Goal: Task Accomplishment & Management: Complete application form

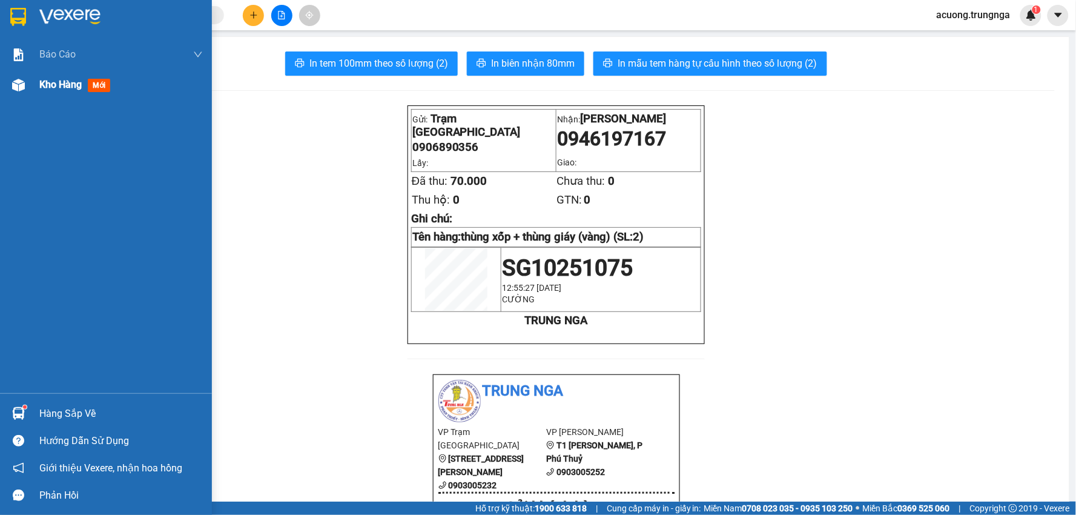
click at [45, 88] on span "Kho hàng" at bounding box center [60, 85] width 42 height 12
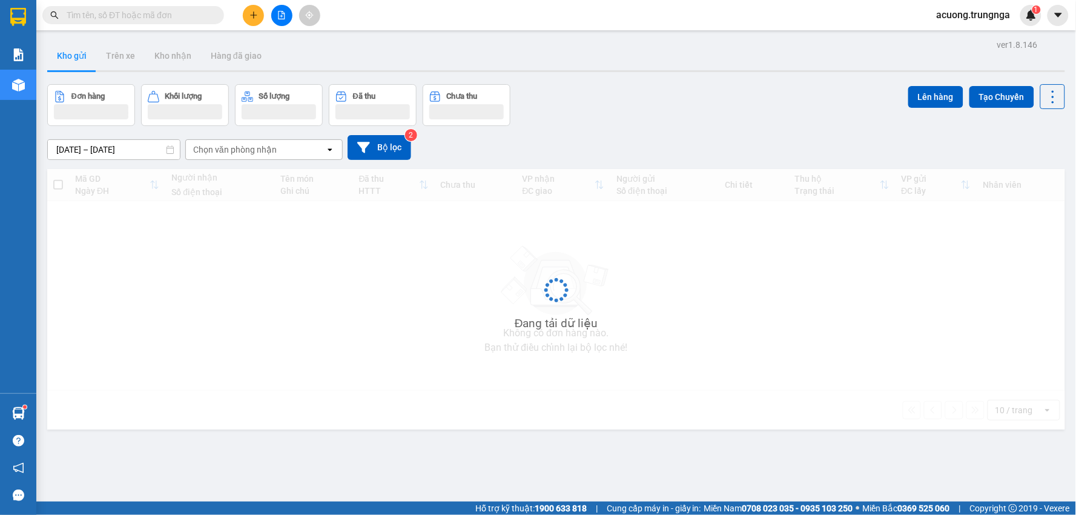
click at [256, 17] on icon "plus" at bounding box center [253, 15] width 8 height 8
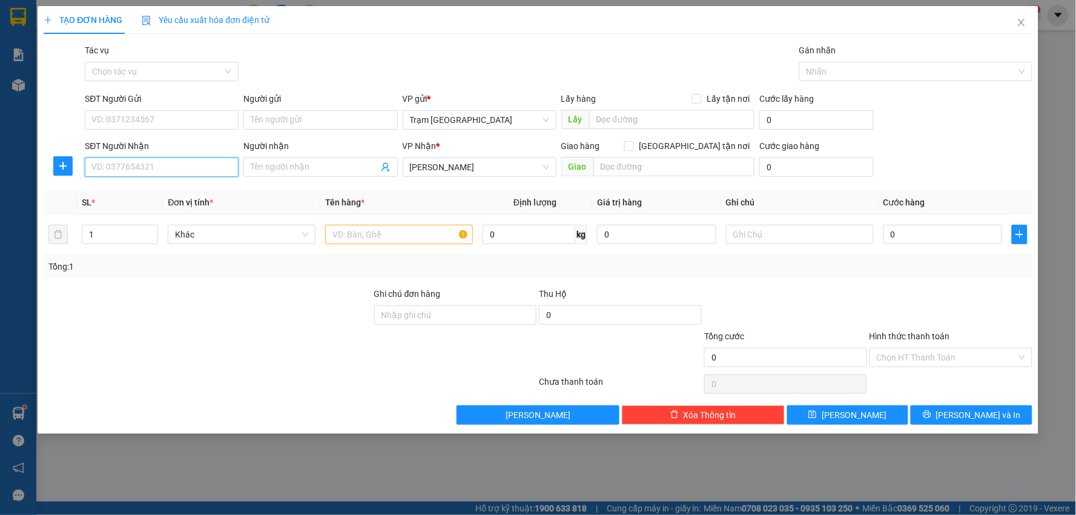
click at [157, 176] on input "SĐT Người Nhận" at bounding box center [162, 166] width 154 height 19
type input "0913932304"
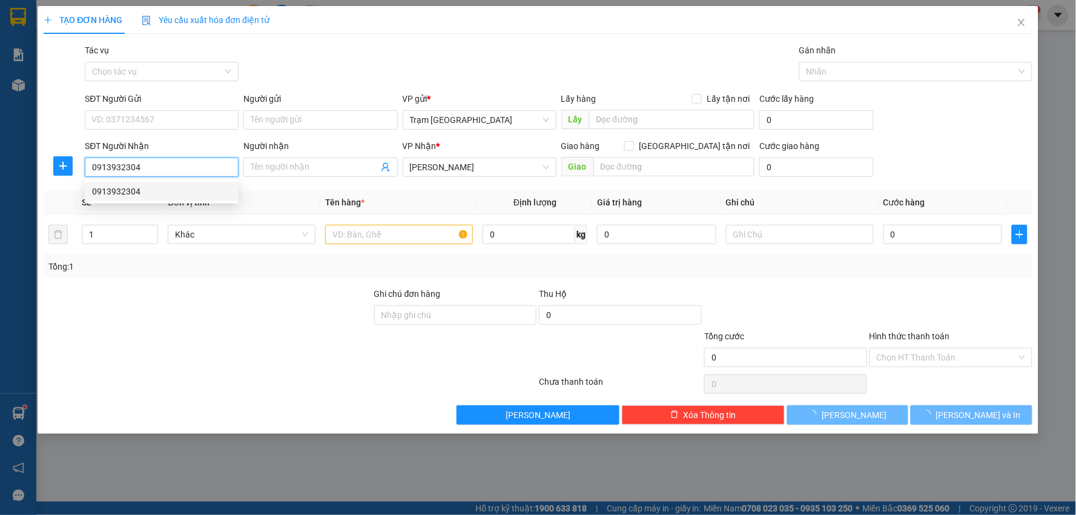
click at [149, 192] on div "0913932304" at bounding box center [161, 191] width 139 height 13
type input "40.000"
type input "0913932304"
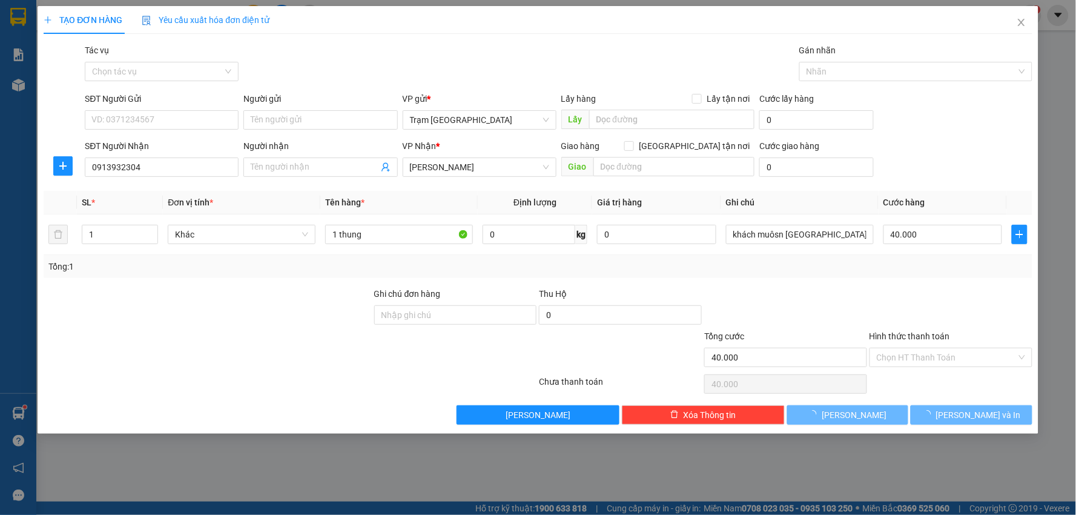
click at [209, 337] on div at bounding box center [207, 350] width 331 height 42
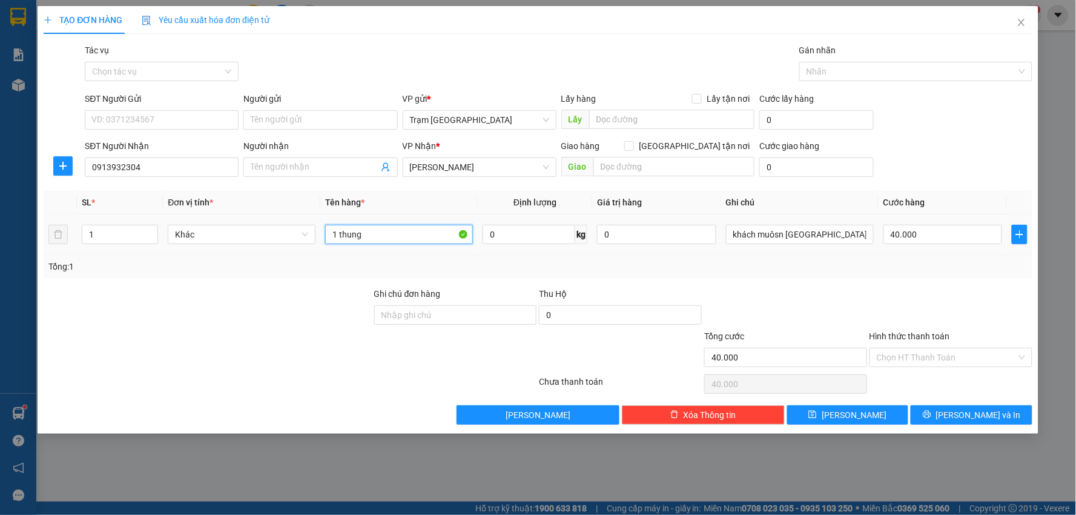
click at [395, 233] on input "1 thung" at bounding box center [399, 234] width 148 height 19
type input "1 kien"
drag, startPoint x: 825, startPoint y: 239, endPoint x: 624, endPoint y: 259, distance: 202.1
click at [638, 256] on div "SL * Đơn vị tính * Tên hàng * Định lượng Giá trị hàng Ghi chú Cước hàng 1 Khác …" at bounding box center [538, 234] width 989 height 87
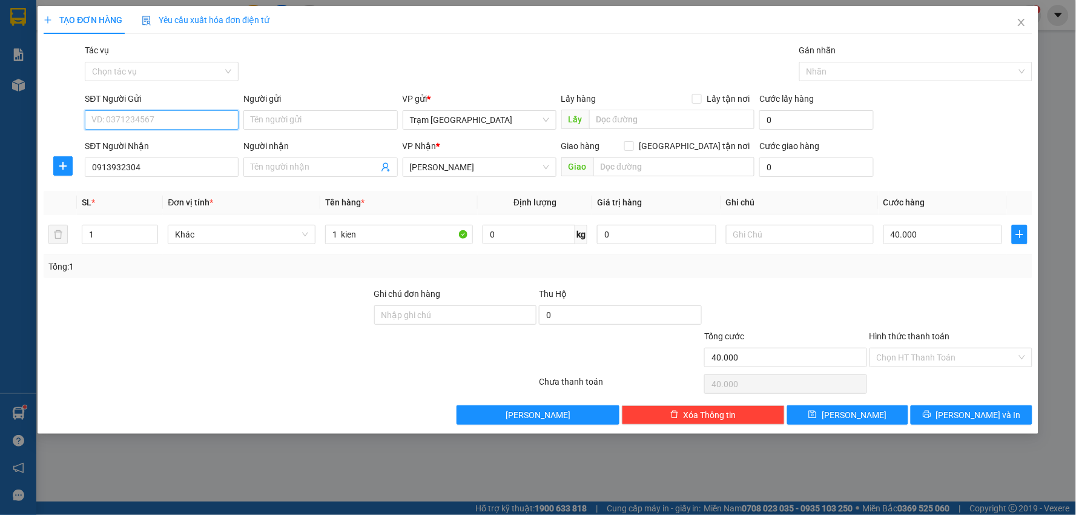
click at [218, 115] on input "SĐT Người Gửi" at bounding box center [162, 119] width 154 height 19
type input "0913752394"
click at [262, 339] on div at bounding box center [207, 350] width 331 height 42
click at [937, 231] on input "40.000" at bounding box center [942, 234] width 119 height 19
type input "0"
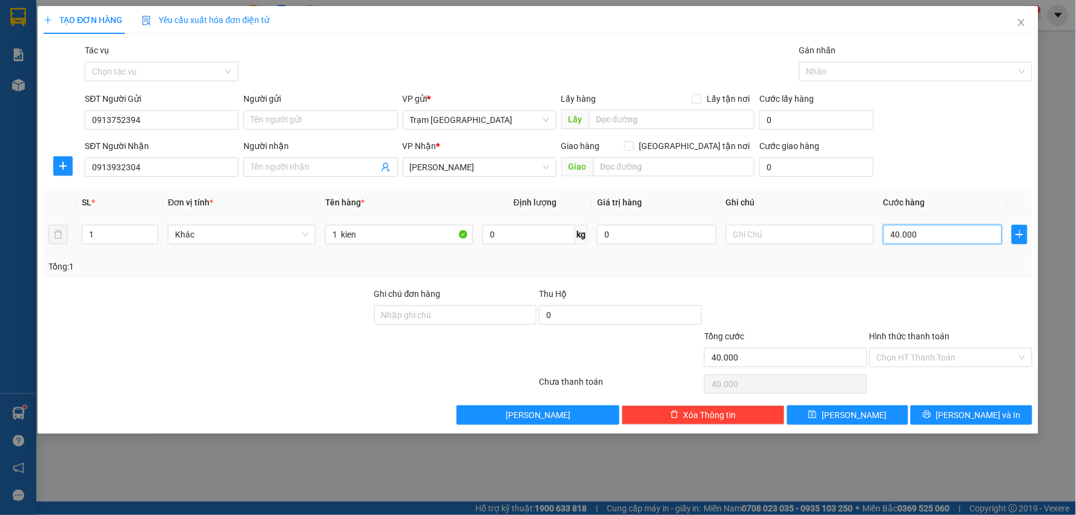
type input "0"
type input "3"
type input "003"
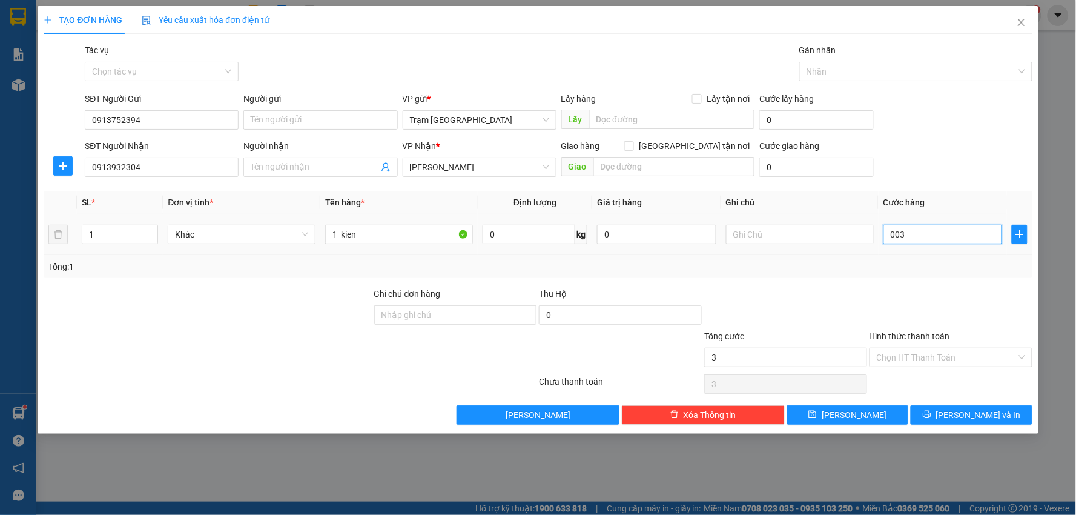
type input "30"
type input "0.030"
type input "30.000"
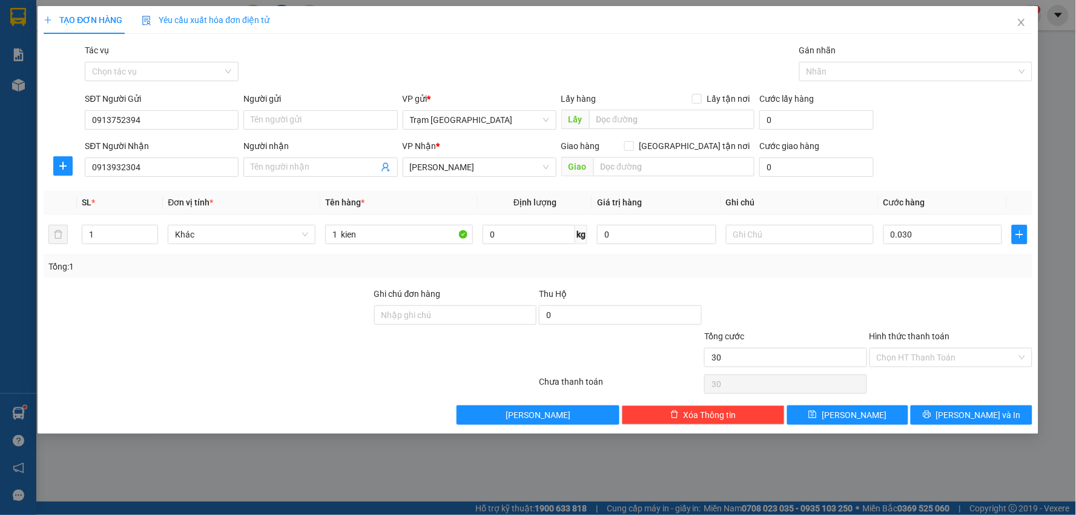
type input "30.000"
click at [929, 304] on div at bounding box center [950, 308] width 165 height 42
click at [940, 370] on div "Hình thức thanh toán Chọn HT Thanh Toán" at bounding box center [950, 350] width 163 height 42
click at [940, 350] on input "Hình thức thanh toán" at bounding box center [947, 357] width 140 height 18
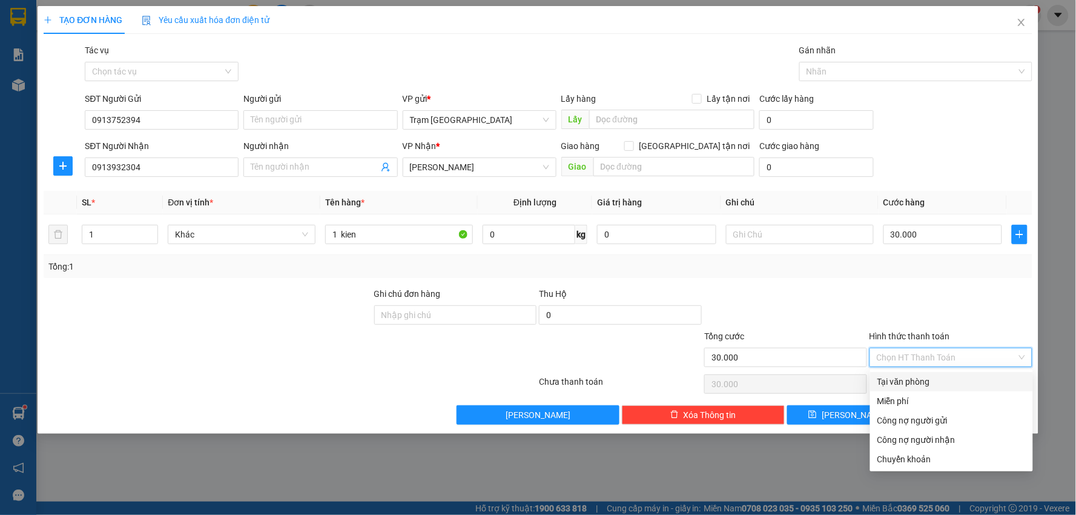
click at [918, 377] on div "Tại văn phòng" at bounding box center [951, 381] width 148 height 13
type input "0"
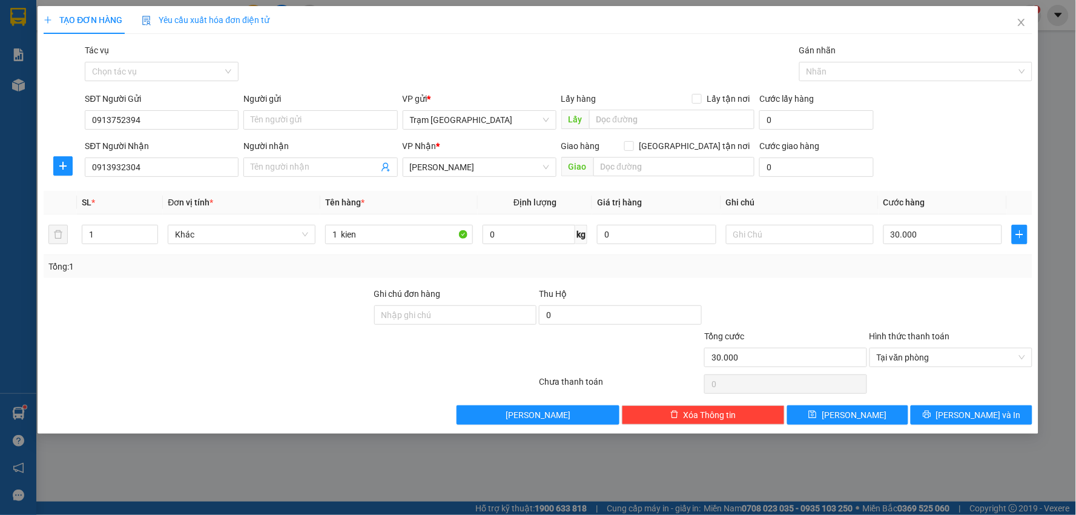
click at [909, 292] on div at bounding box center [950, 308] width 165 height 42
click at [981, 419] on span "[PERSON_NAME] và In" at bounding box center [978, 414] width 85 height 13
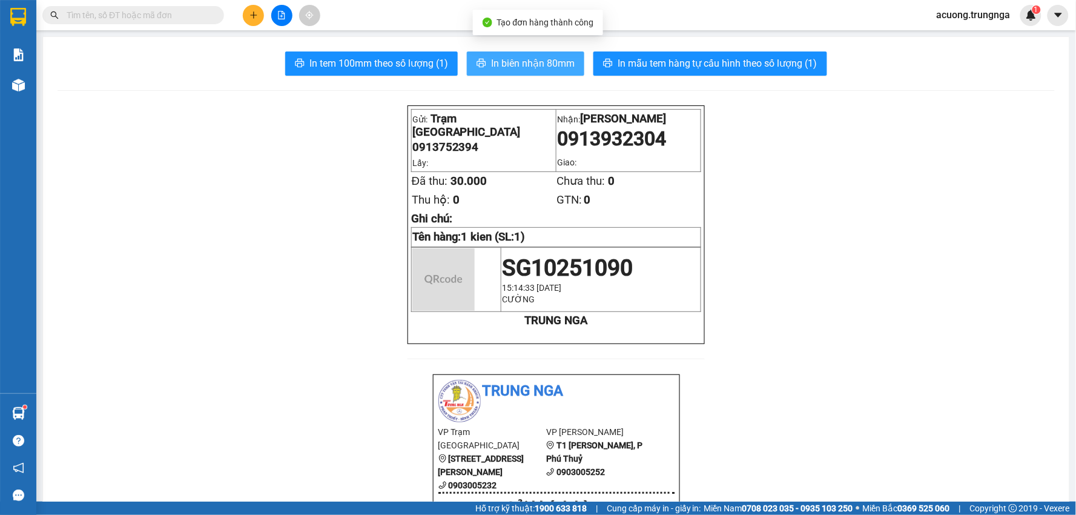
click at [510, 68] on span "In biên nhận 80mm" at bounding box center [533, 63] width 84 height 15
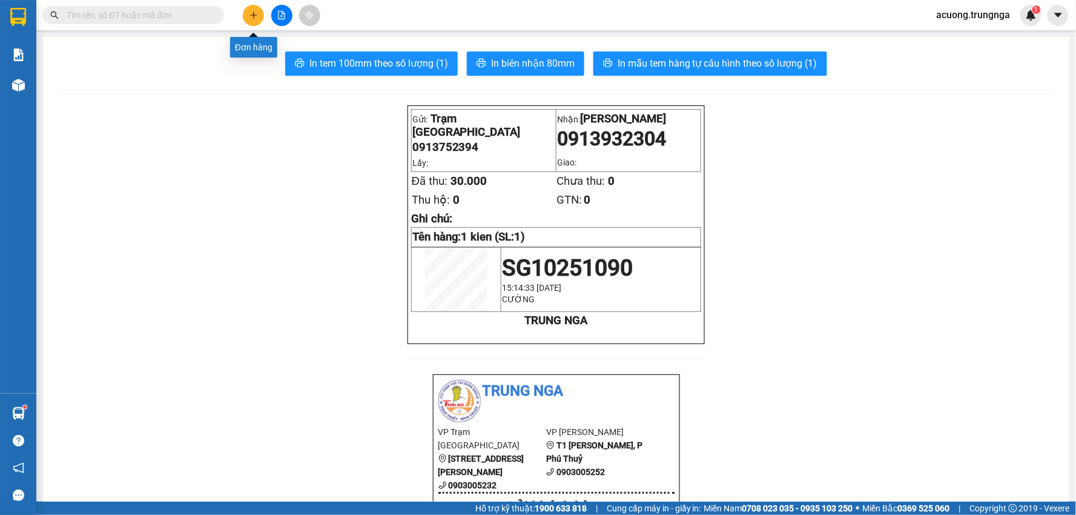
click at [252, 15] on icon "plus" at bounding box center [253, 15] width 7 height 1
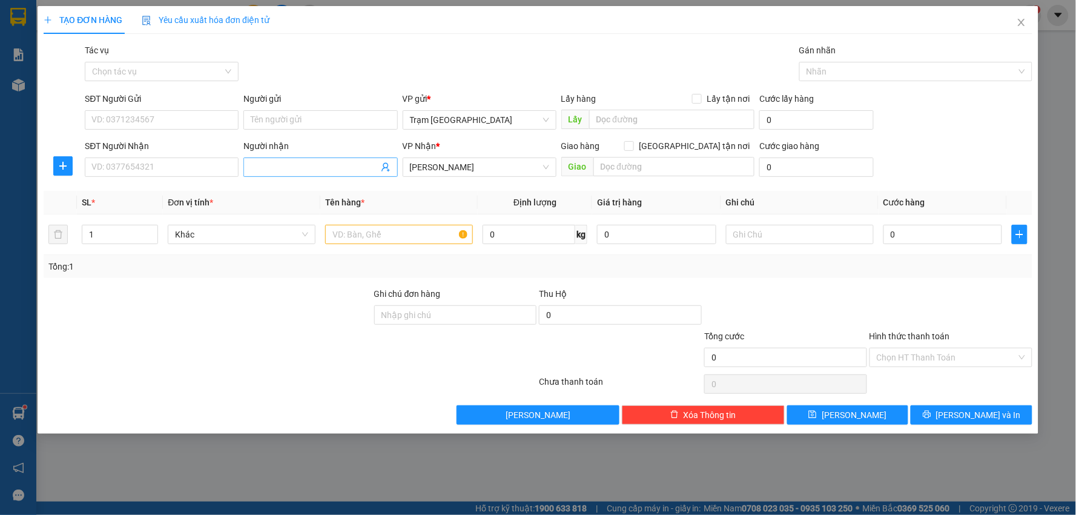
click at [325, 170] on input "Người nhận" at bounding box center [314, 166] width 127 height 13
type input "[PERSON_NAME]"
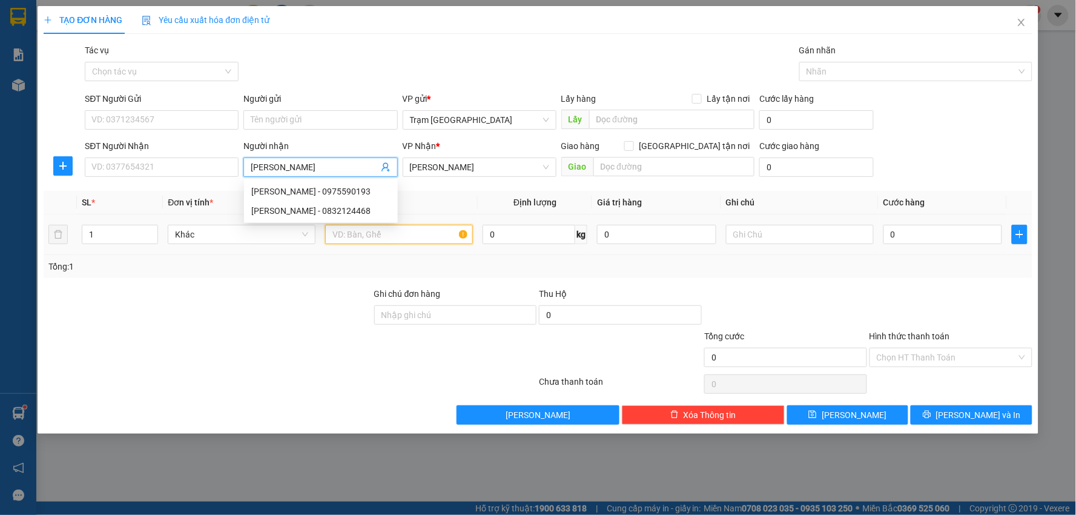
click at [395, 233] on input "text" at bounding box center [399, 234] width 148 height 19
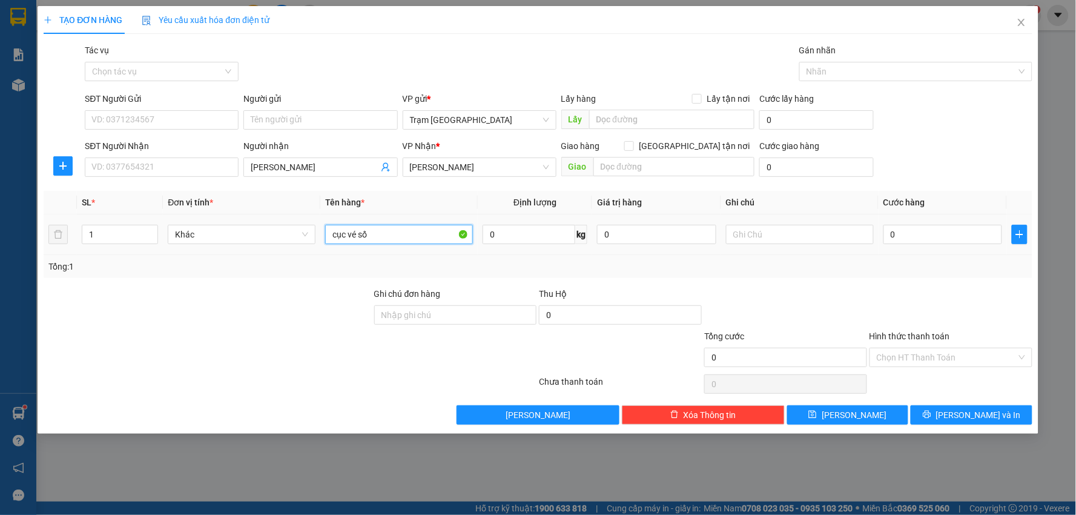
type input "cục vé số"
type input "10"
type input "003"
type input "3"
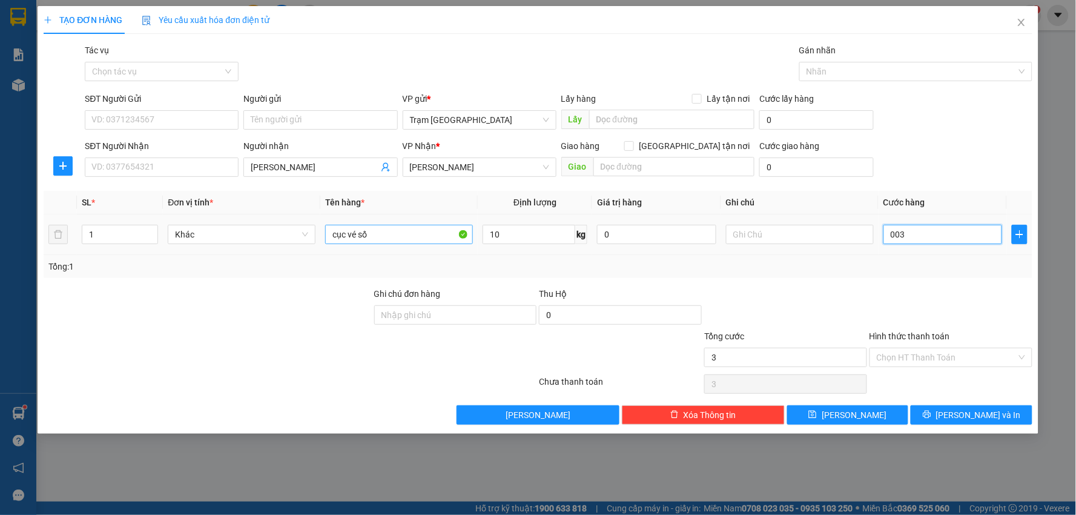
type input "0.030"
type input "30"
type input "30.000"
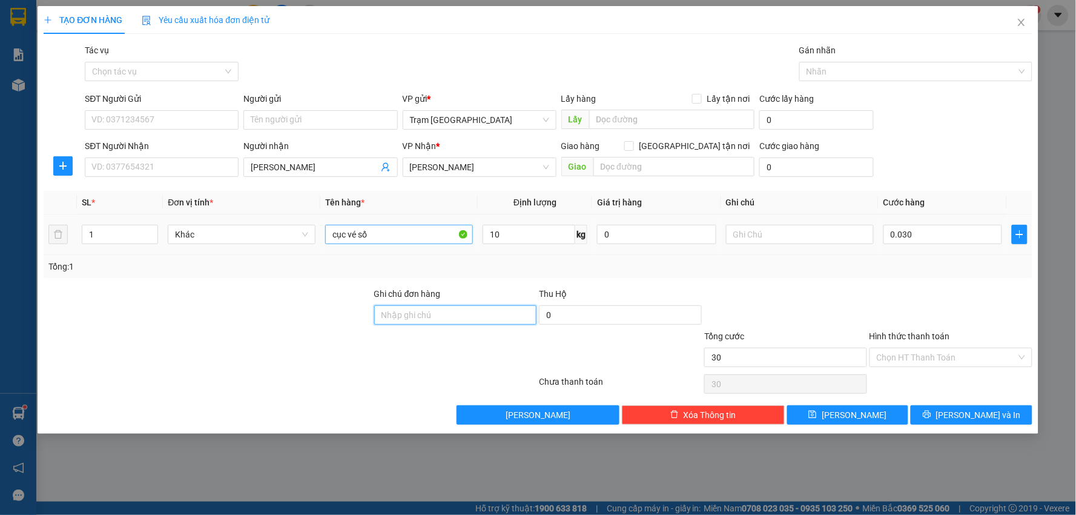
type input "30.000"
click at [966, 415] on span "[PERSON_NAME] và In" at bounding box center [978, 414] width 85 height 13
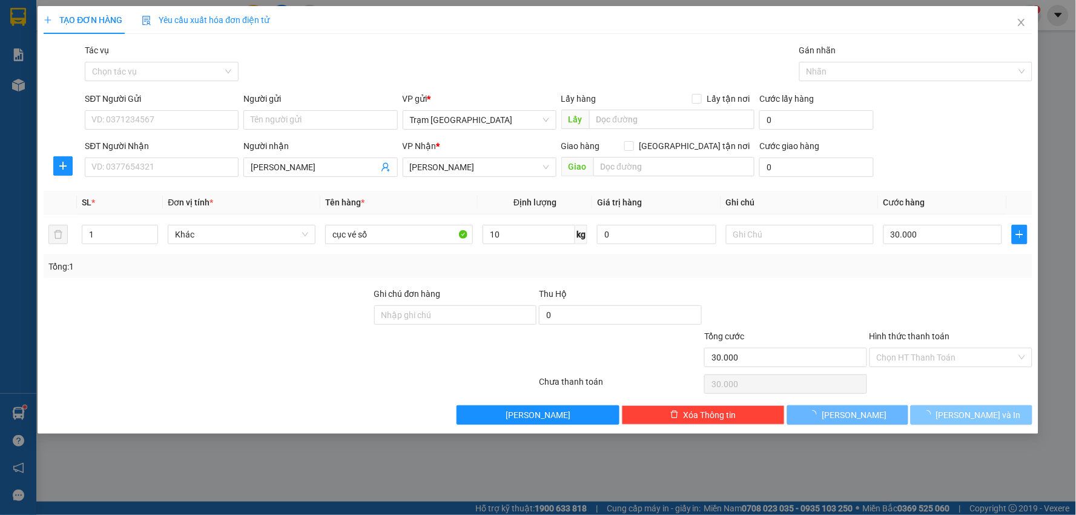
click at [966, 415] on span "[PERSON_NAME] và In" at bounding box center [978, 414] width 85 height 13
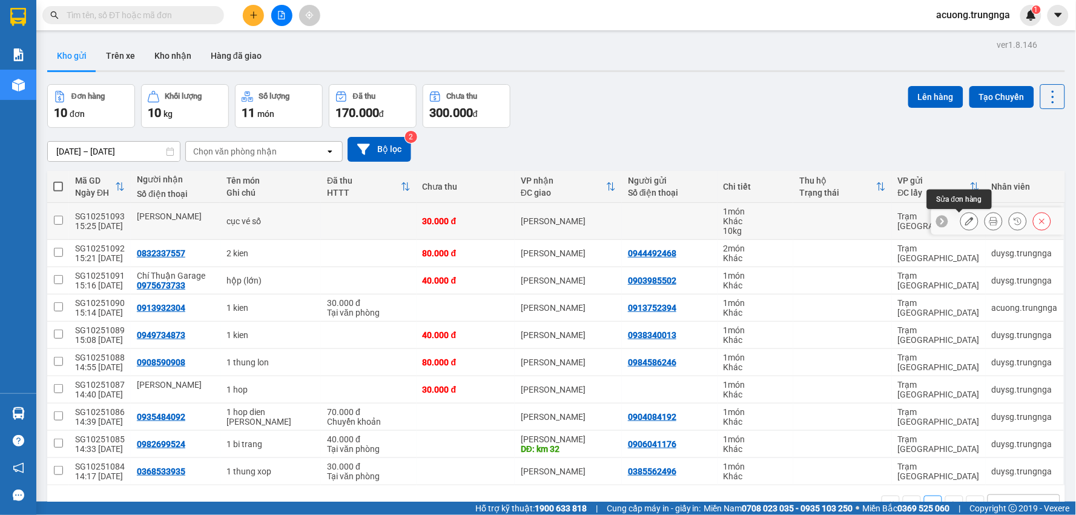
click at [965, 220] on icon at bounding box center [969, 221] width 8 height 8
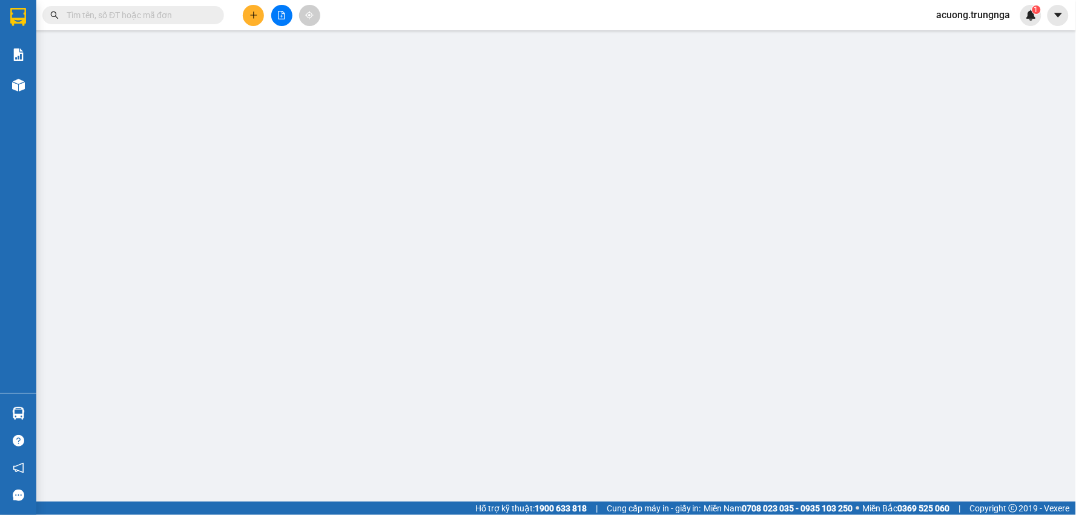
type input "[PERSON_NAME]"
type input "30.000"
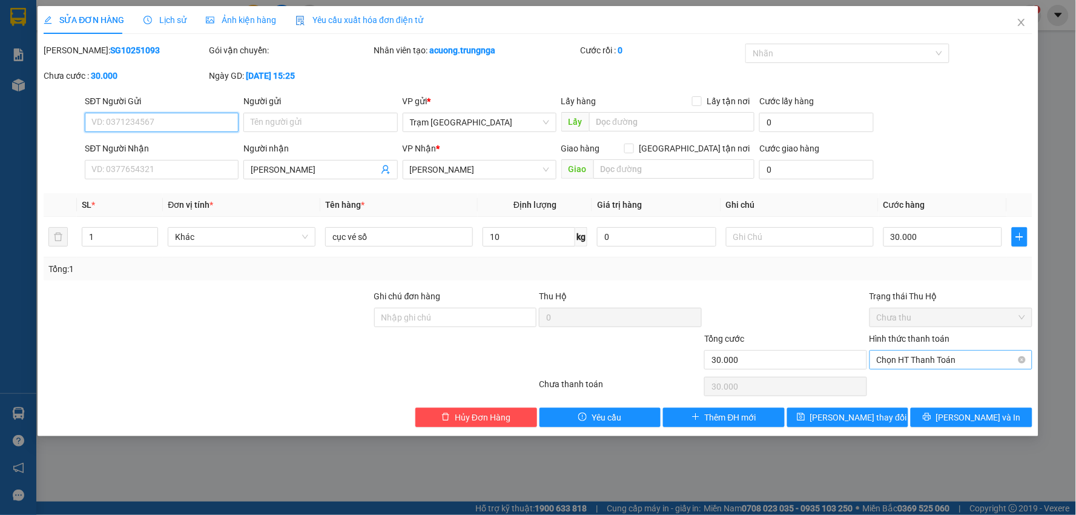
click at [928, 358] on span "Chọn HT Thanh Toán" at bounding box center [951, 360] width 148 height 18
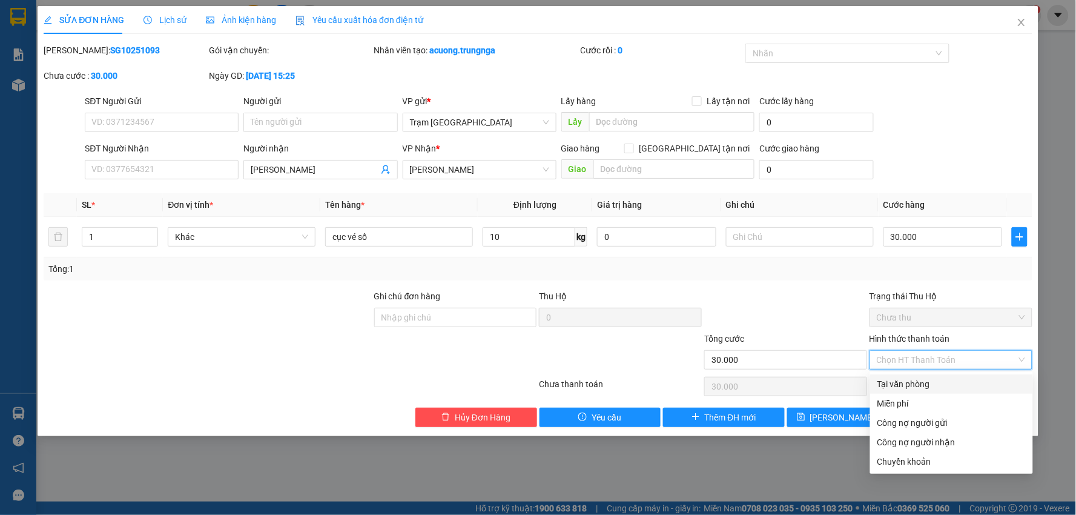
click at [913, 388] on div "Tại văn phòng" at bounding box center [951, 383] width 148 height 13
type input "0"
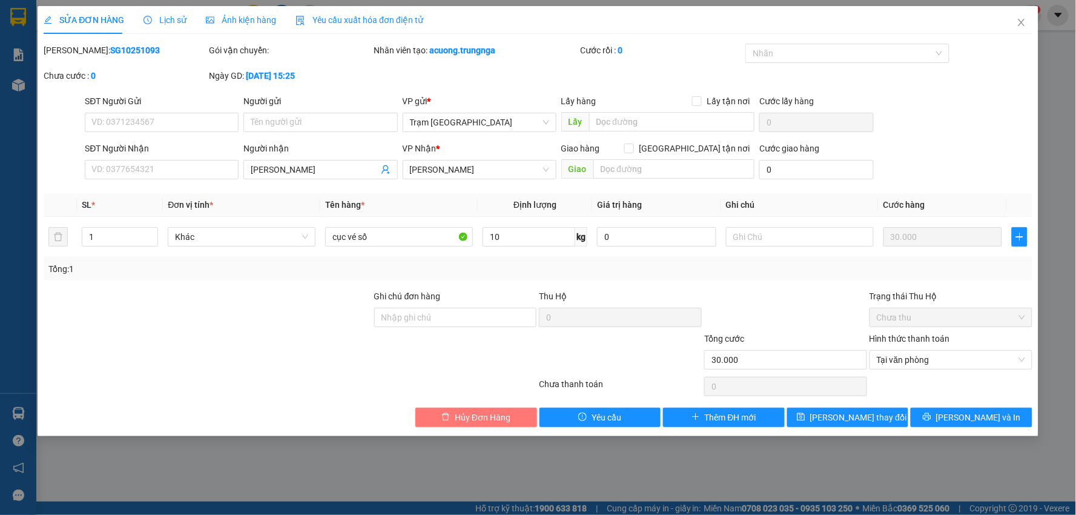
click at [488, 416] on span "Hủy Đơn Hàng" at bounding box center [483, 417] width 56 height 13
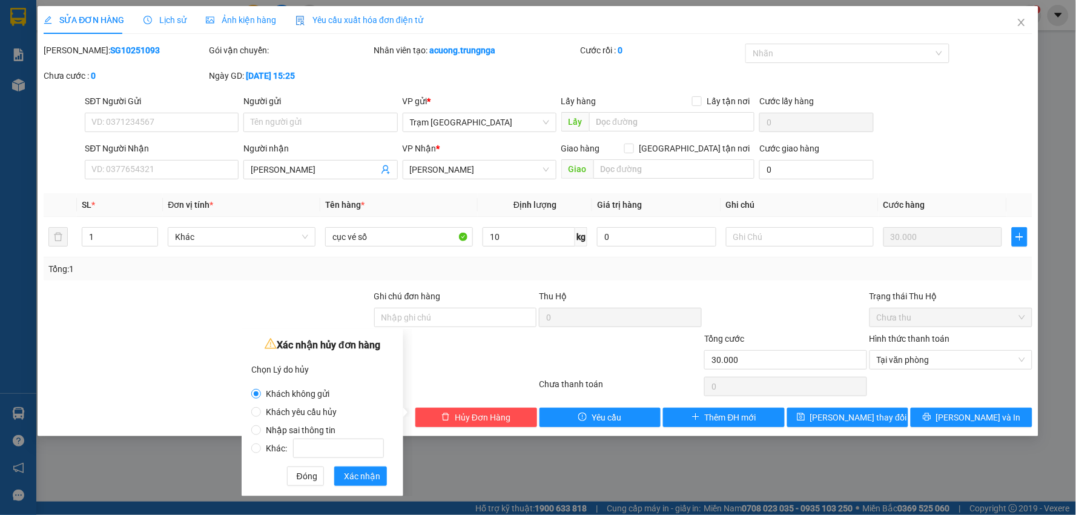
click at [304, 425] on span "Nhập sai thông tin" at bounding box center [300, 430] width 79 height 10
click at [261, 425] on input "Nhập sai thông tin" at bounding box center [256, 430] width 10 height 10
radio input "true"
radio input "false"
click at [355, 470] on span "Xác nhận" at bounding box center [362, 475] width 36 height 13
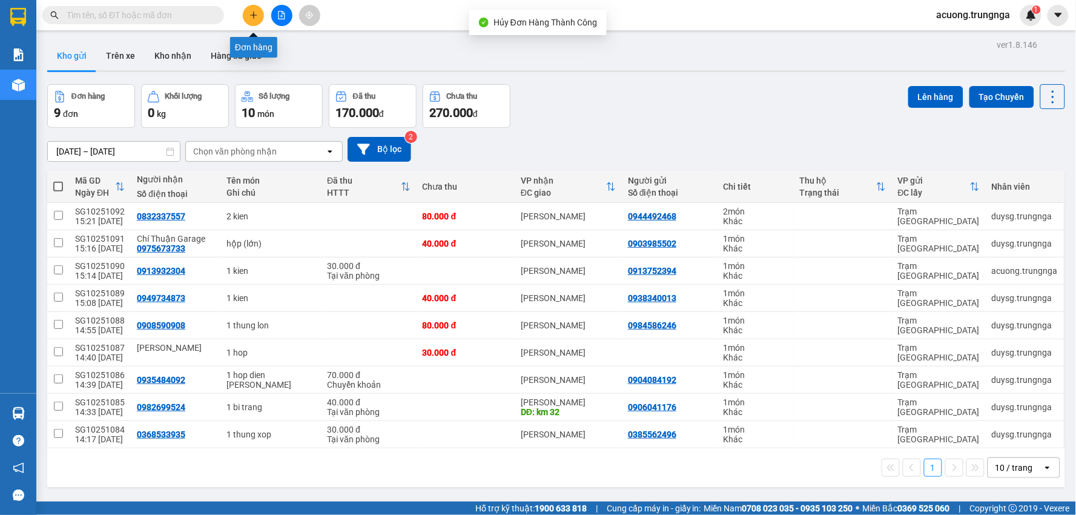
click at [250, 13] on icon "plus" at bounding box center [253, 15] width 8 height 8
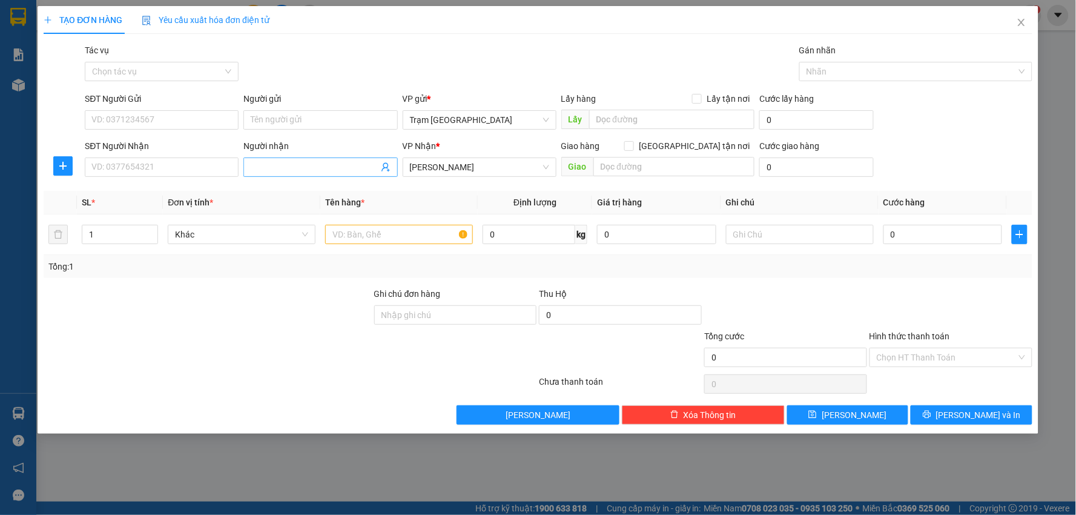
click at [295, 166] on input "Người nhận" at bounding box center [314, 166] width 127 height 13
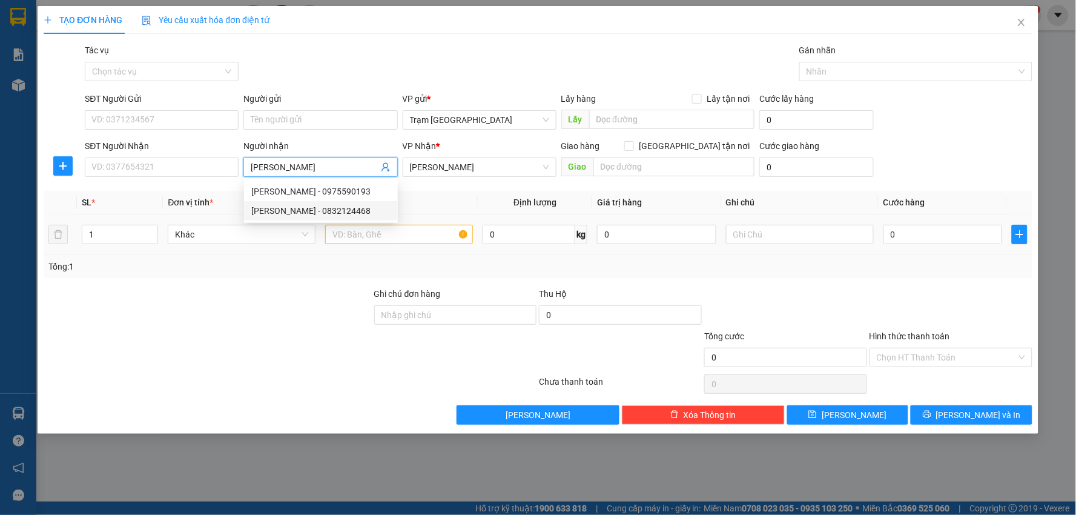
type input "[PERSON_NAME]"
click at [379, 231] on input "text" at bounding box center [399, 234] width 148 height 19
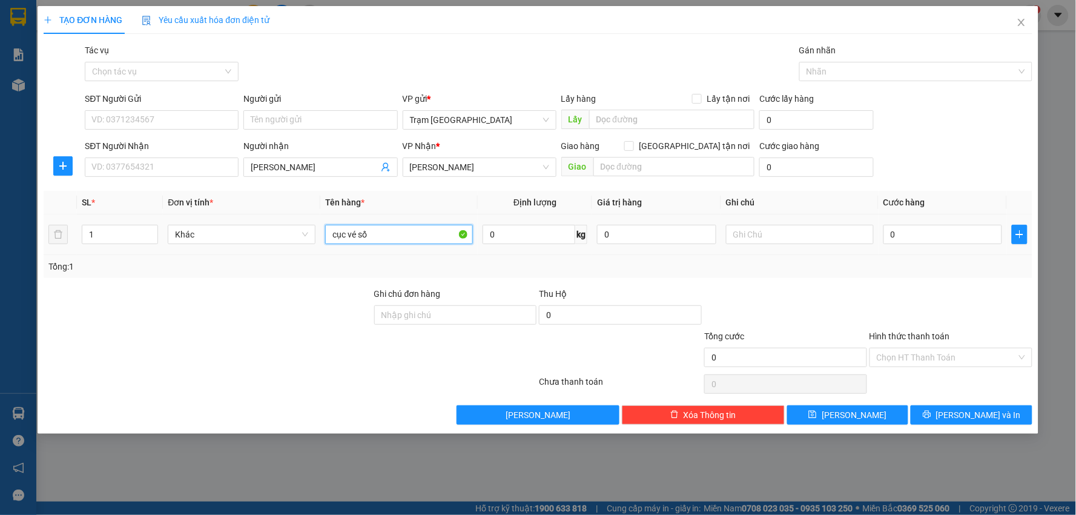
type input "cục vé số"
type input "15"
type input "004"
type input "4"
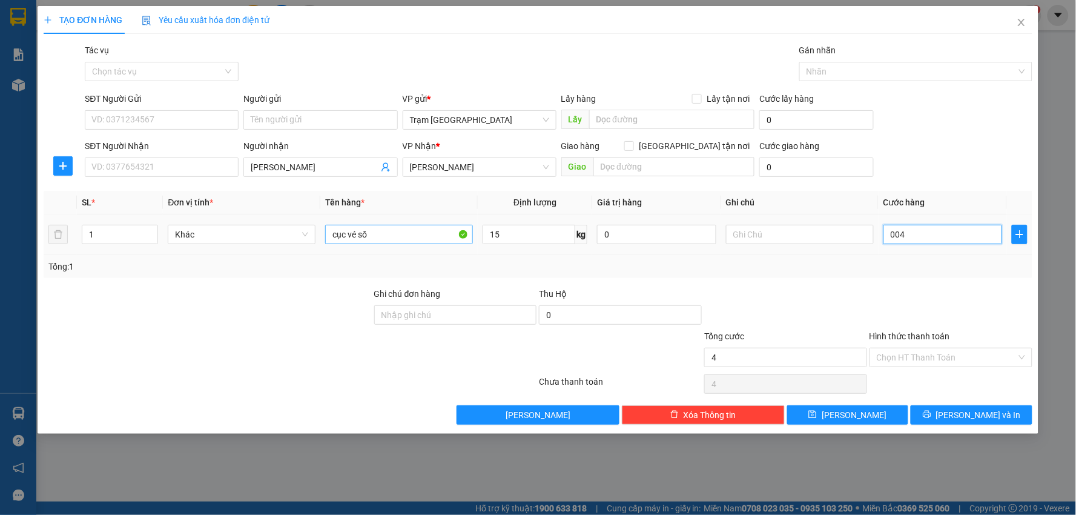
type input "0.040"
type input "40"
type input "40.000"
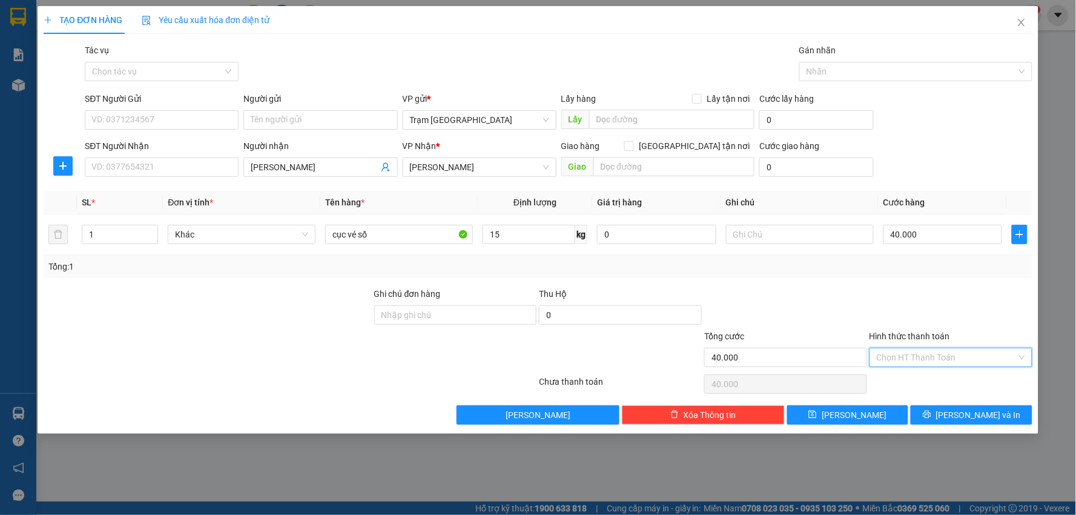
click at [932, 354] on input "Hình thức thanh toán" at bounding box center [947, 357] width 140 height 18
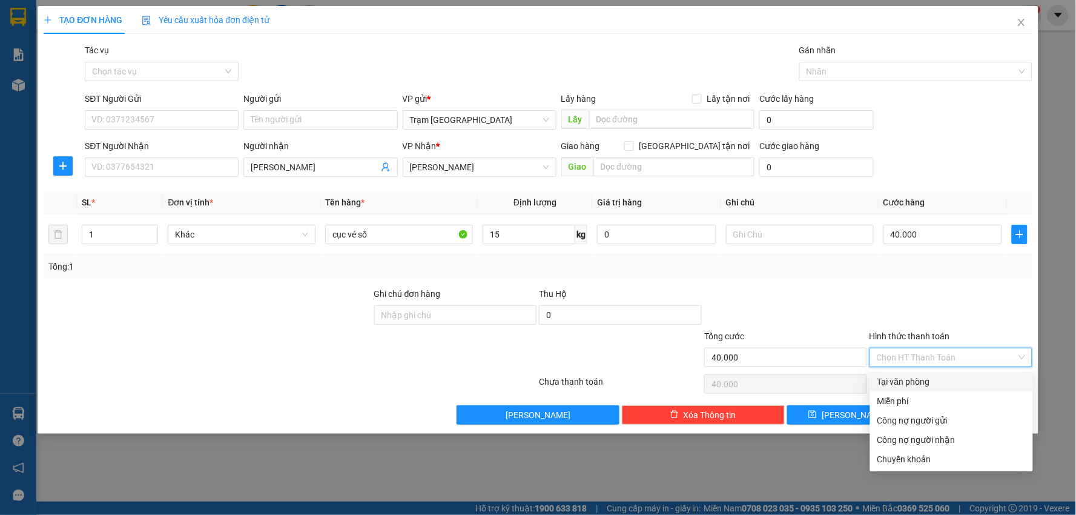
click at [922, 384] on div "Tại văn phòng" at bounding box center [951, 381] width 148 height 13
type input "0"
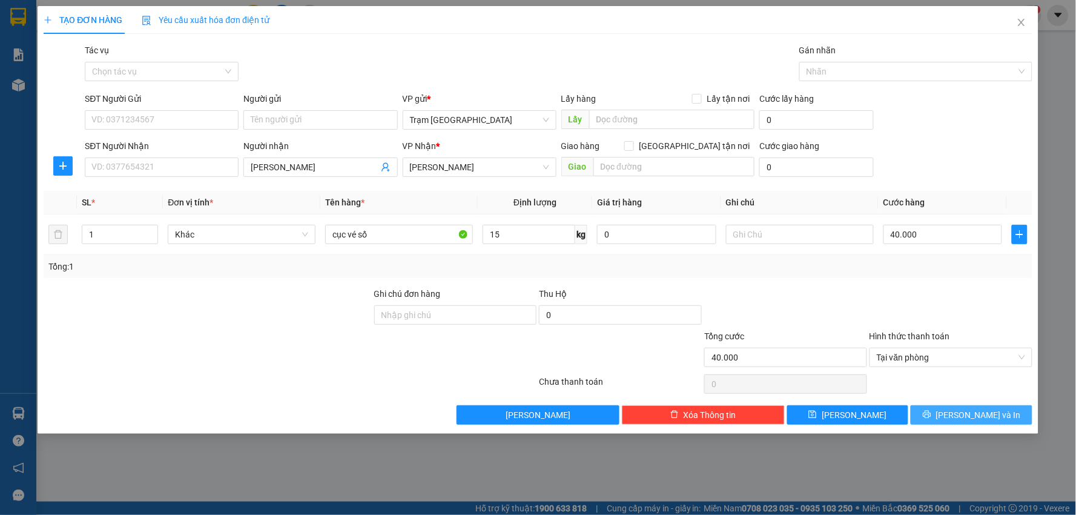
click at [966, 413] on span "[PERSON_NAME] và In" at bounding box center [978, 414] width 85 height 13
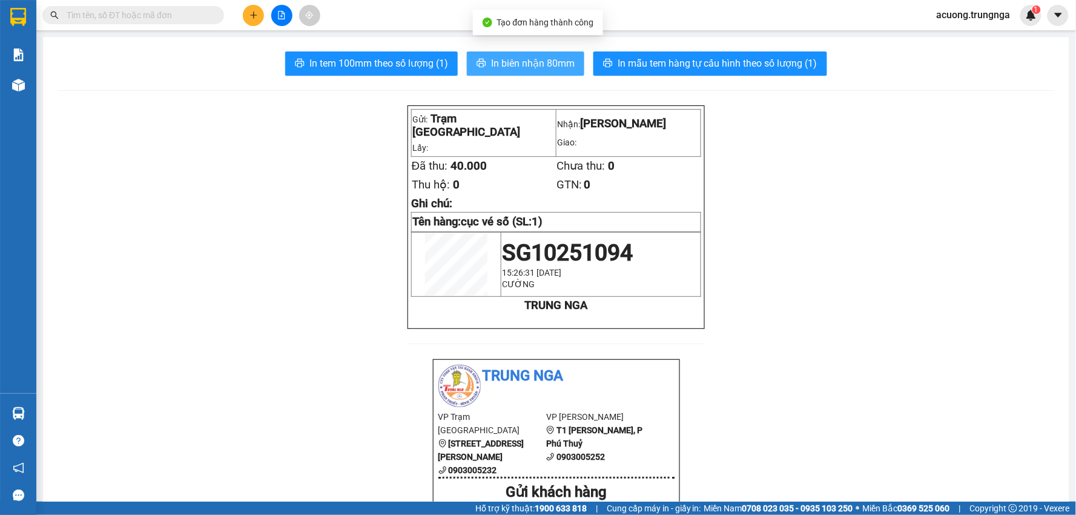
click at [519, 57] on span "In biên nhận 80mm" at bounding box center [533, 63] width 84 height 15
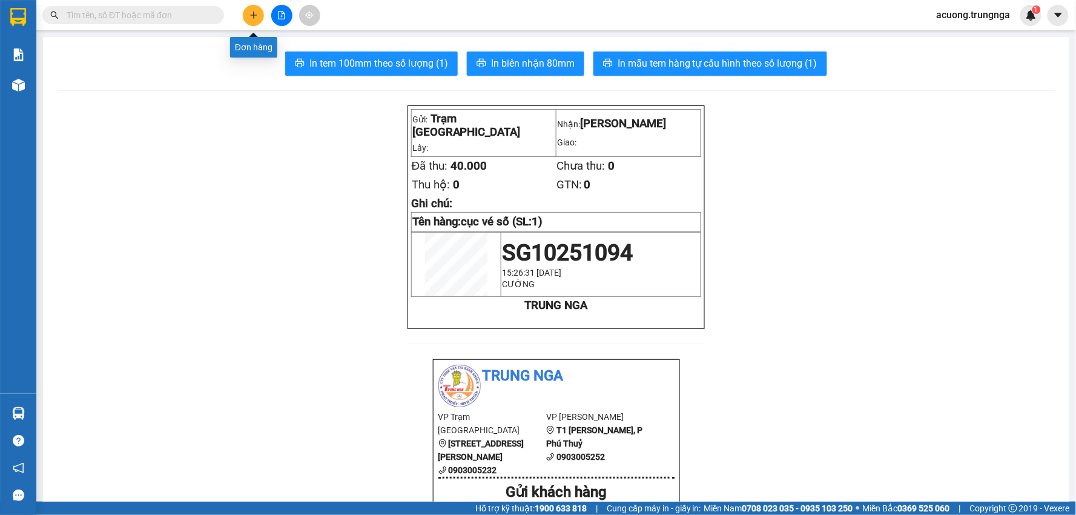
click at [253, 20] on button at bounding box center [253, 15] width 21 height 21
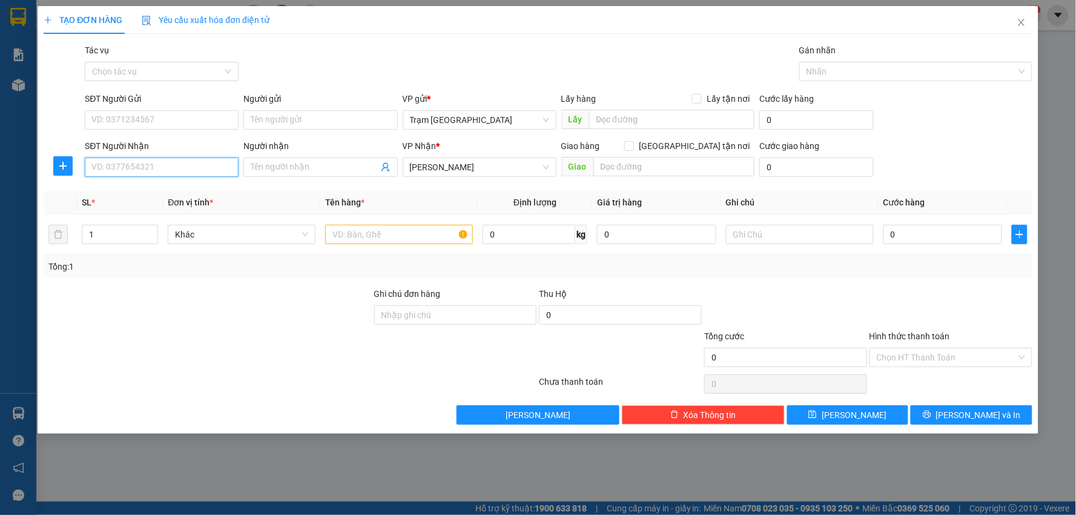
click at [158, 168] on input "SĐT Người Nhận" at bounding box center [162, 166] width 154 height 19
type input "0964"
type input "0964139968"
click at [130, 186] on div "0964139968 - co phung" at bounding box center [161, 191] width 139 height 13
type input "co phung"
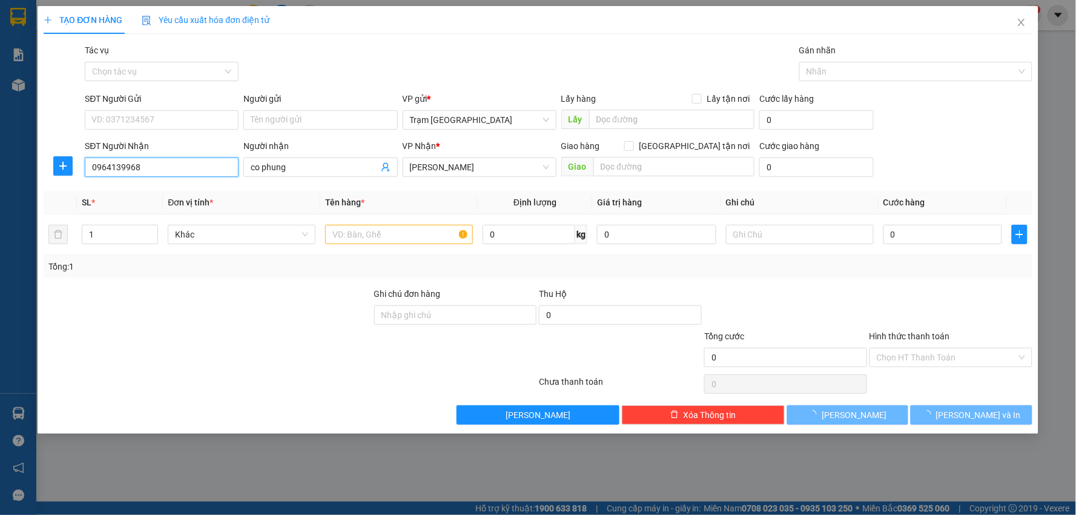
type input "300.000"
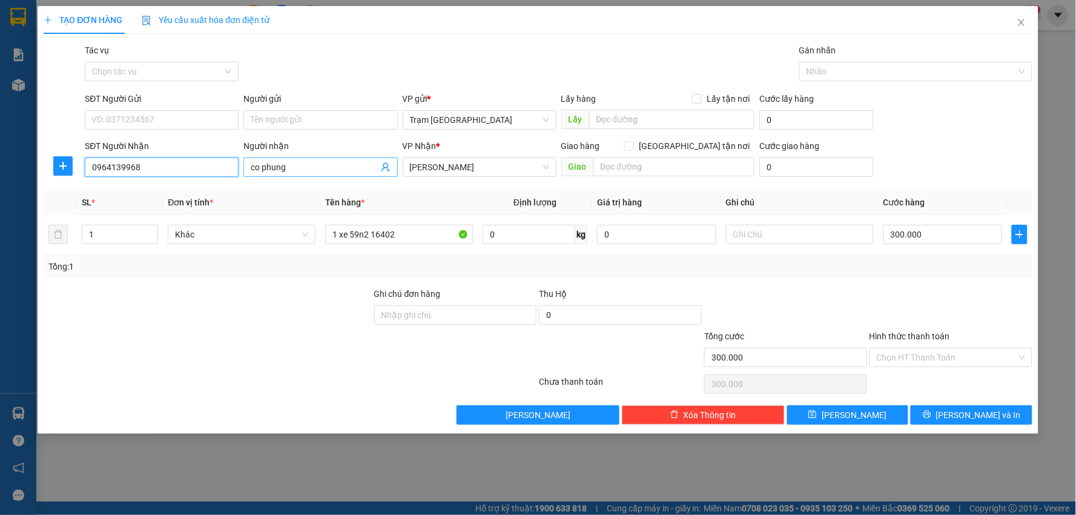
type input "0964139968"
drag, startPoint x: 324, startPoint y: 163, endPoint x: 159, endPoint y: 151, distance: 165.1
click at [159, 151] on div "SĐT Người Nhận 0964139968 Người nhận co phung co phung VP Nhận * Phan Thiết Gia…" at bounding box center [558, 160] width 952 height 42
type input "chị Phụng"
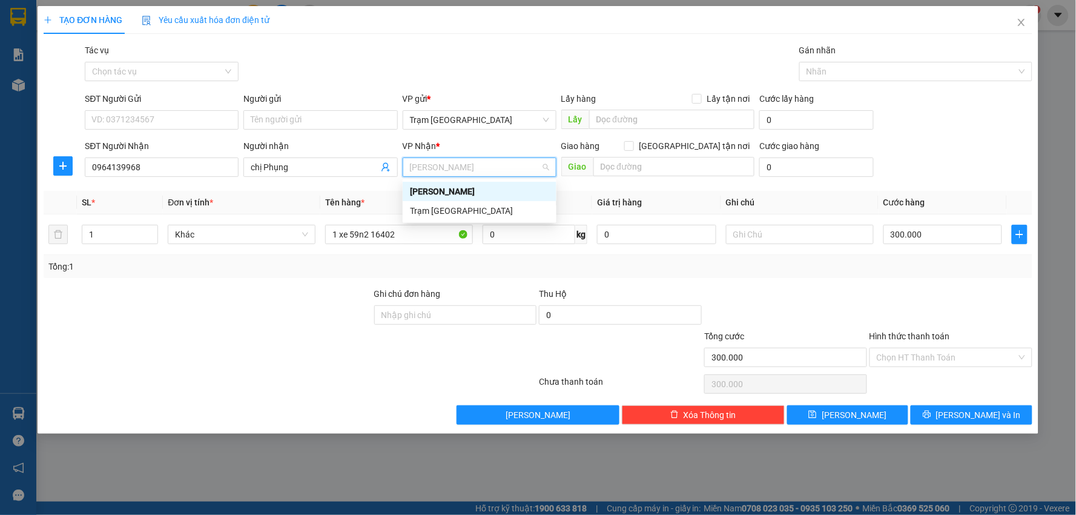
click at [450, 185] on div "[PERSON_NAME]" at bounding box center [479, 191] width 139 height 13
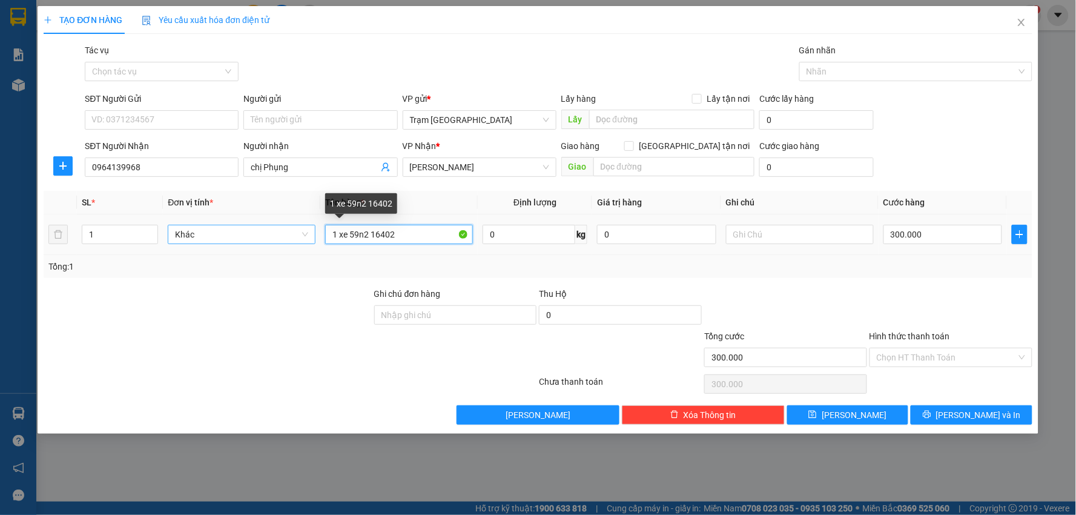
drag, startPoint x: 404, startPoint y: 232, endPoint x: 170, endPoint y: 232, distance: 234.3
click at [170, 232] on tr "1 Khác 1 xe 59n2 16402 0 kg 0 300.000" at bounding box center [538, 234] width 989 height 41
type input "túi đen"
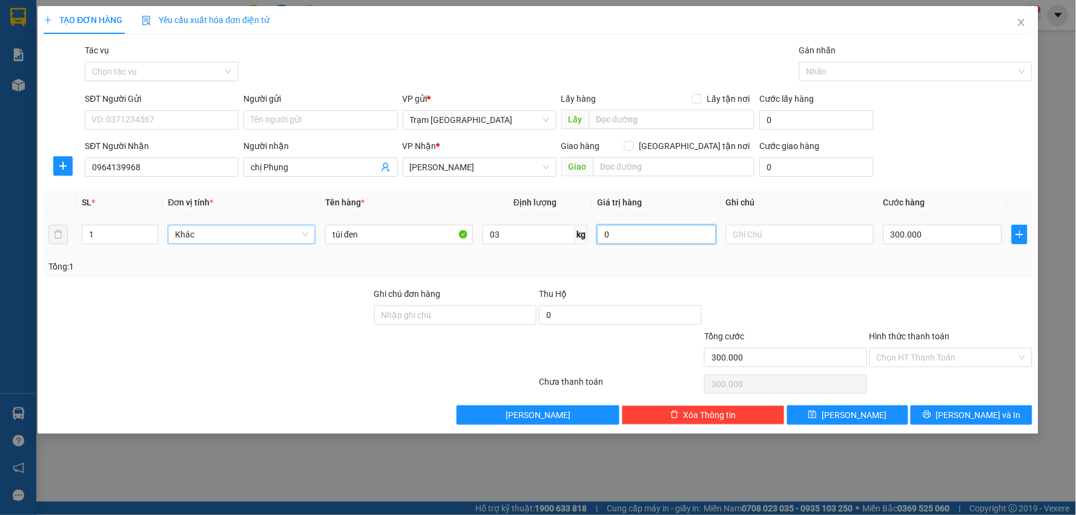
type input "3"
type input "00.003"
type input "30"
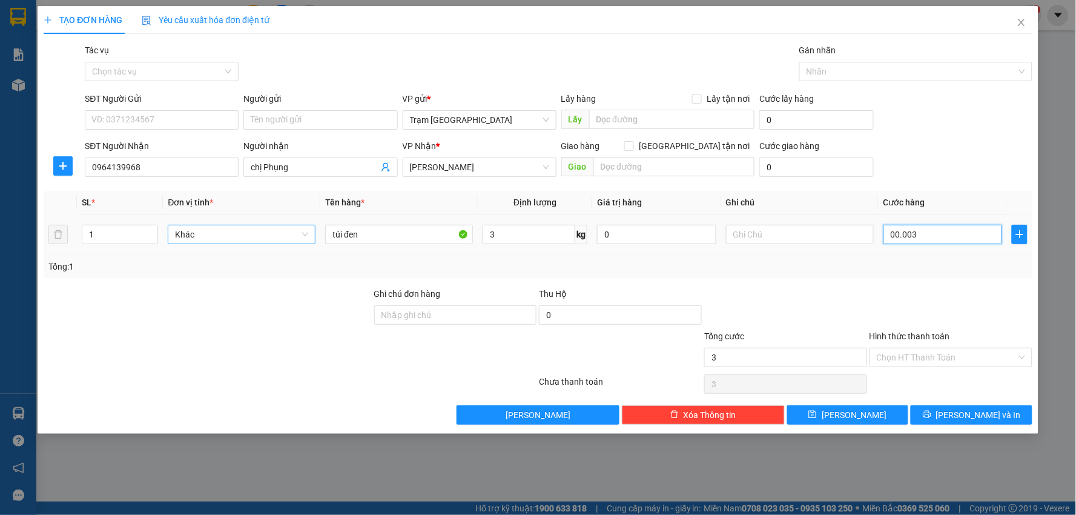
type input "30"
type input "00.000.030"
type input "30.000"
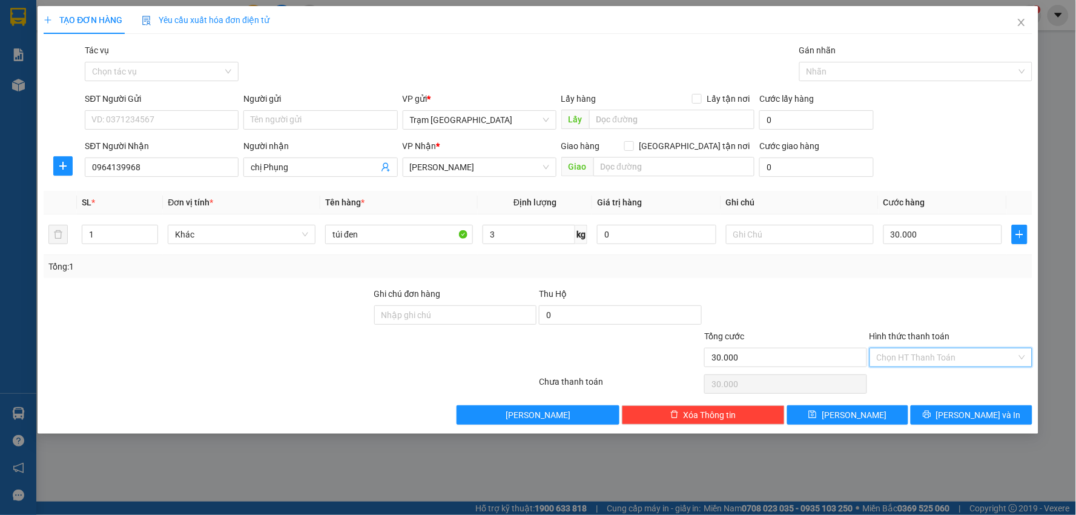
click at [941, 354] on input "Hình thức thanh toán" at bounding box center [947, 357] width 140 height 18
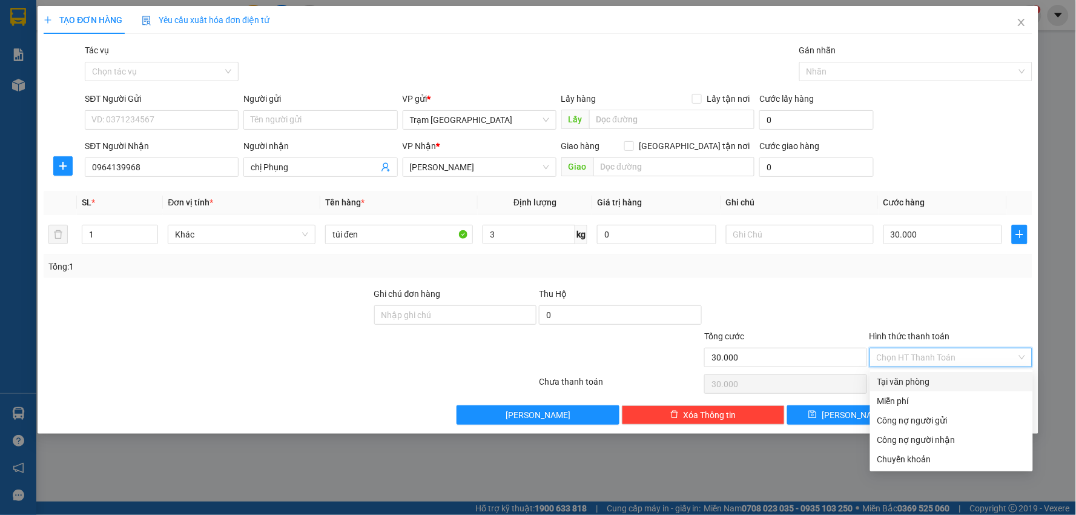
click at [923, 376] on div "Tại văn phòng" at bounding box center [951, 381] width 148 height 13
type input "0"
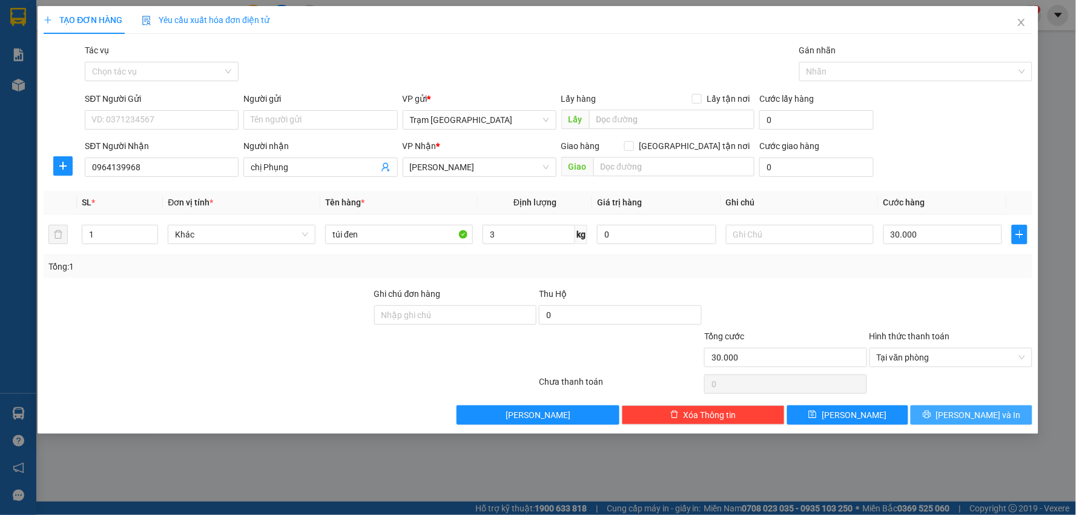
click at [977, 412] on span "[PERSON_NAME] và In" at bounding box center [978, 414] width 85 height 13
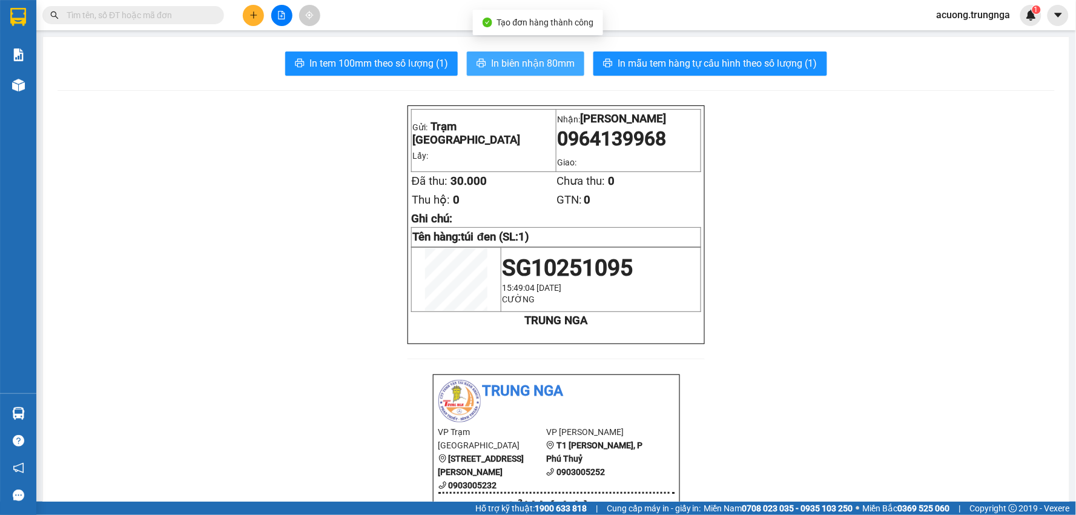
click at [517, 59] on span "In biên nhận 80mm" at bounding box center [533, 63] width 84 height 15
